Goal: Task Accomplishment & Management: Manage account settings

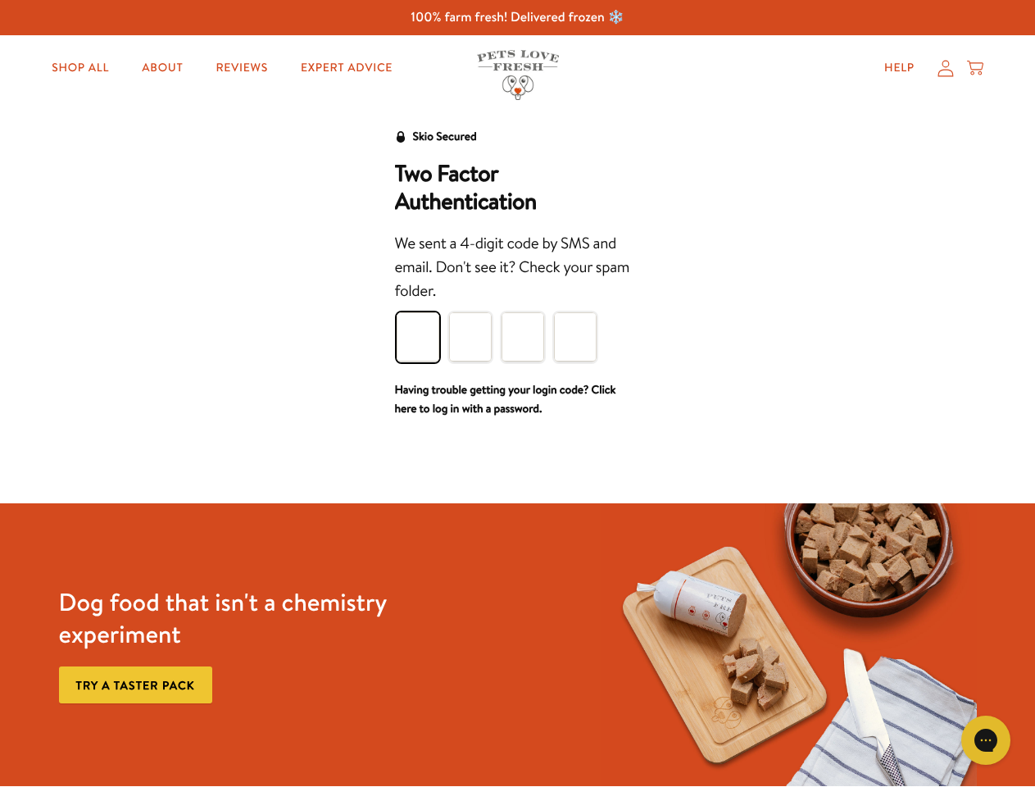
click at [517, 302] on div "We sent a 4-digit code by SMS and email. Don't see it? Check your spam folder." at bounding box center [518, 268] width 246 height 72
click at [986, 740] on icon "Gorgias live chat" at bounding box center [985, 740] width 16 height 16
